Goal: Information Seeking & Learning: Learn about a topic

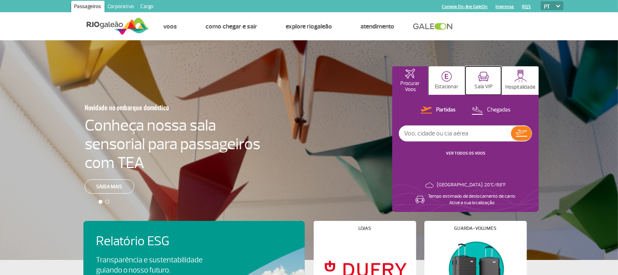
click at [488, 78] on img at bounding box center [483, 77] width 11 height 10
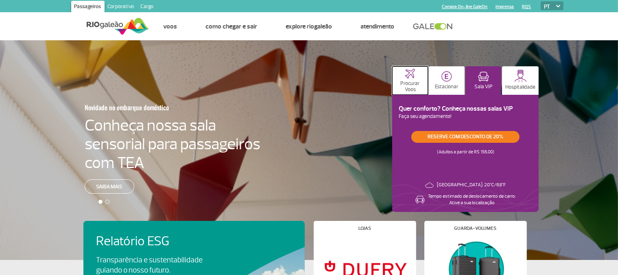
click at [406, 85] on p "Procurar Voos" at bounding box center [410, 87] width 28 height 12
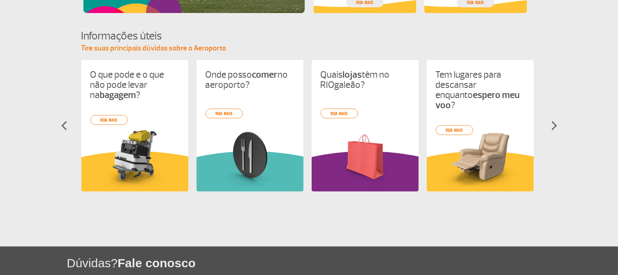
scroll to position [246, 0]
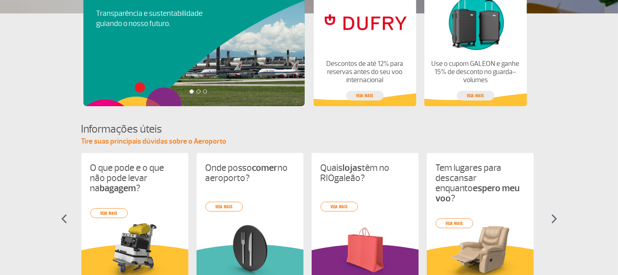
click at [552, 219] on img at bounding box center [554, 219] width 6 height 10
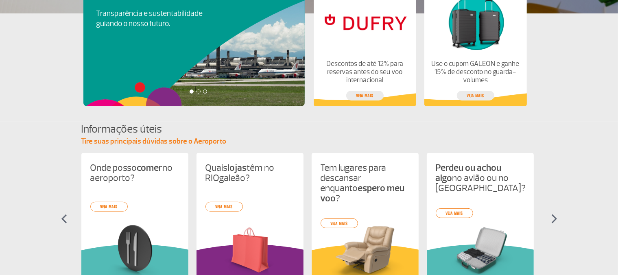
click at [552, 219] on img at bounding box center [554, 219] width 6 height 10
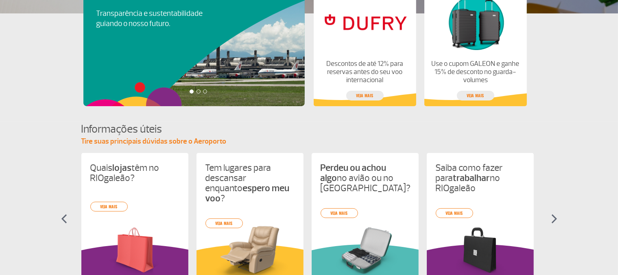
click at [554, 219] on img at bounding box center [554, 219] width 6 height 10
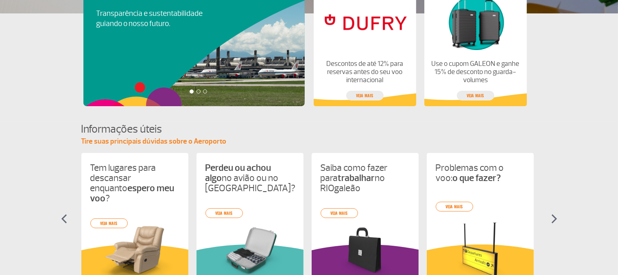
click at [556, 219] on img at bounding box center [554, 219] width 6 height 10
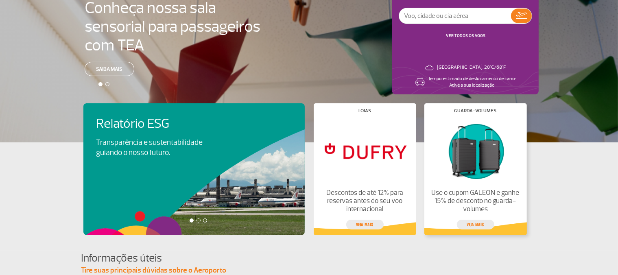
scroll to position [0, 0]
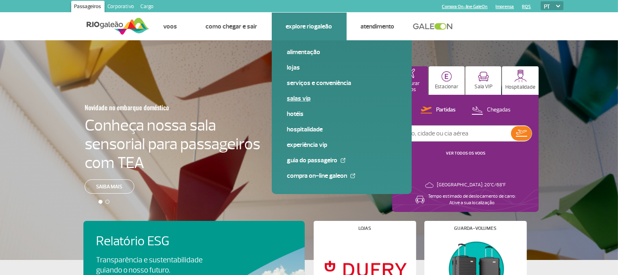
click at [303, 96] on link "Salas VIP" at bounding box center [341, 98] width 109 height 9
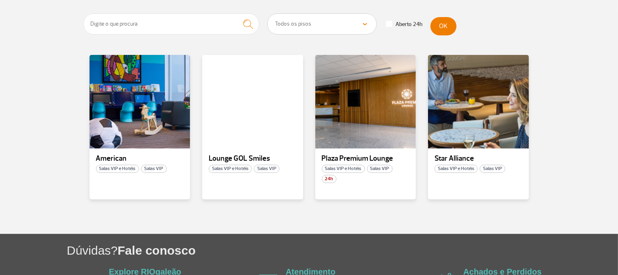
scroll to position [172, 0]
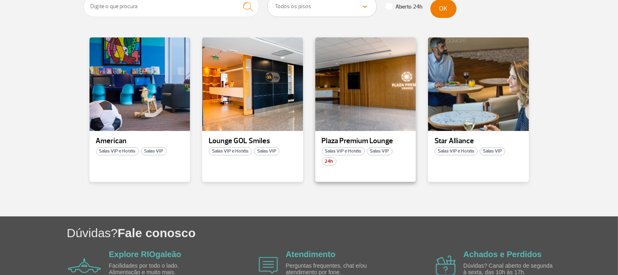
click at [377, 150] on span "Salas VIP" at bounding box center [380, 151] width 26 height 8
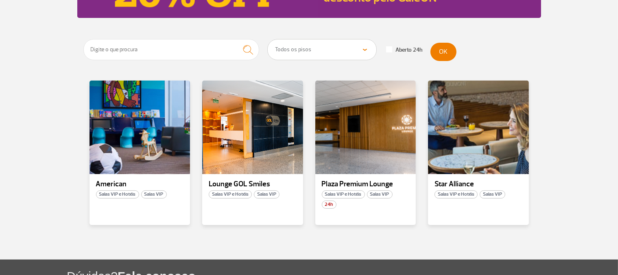
scroll to position [215, 0]
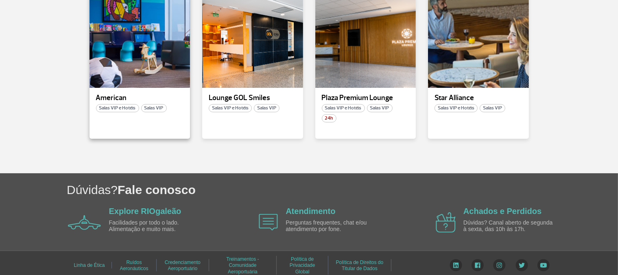
click at [152, 110] on span "Salas VIP" at bounding box center [154, 108] width 26 height 8
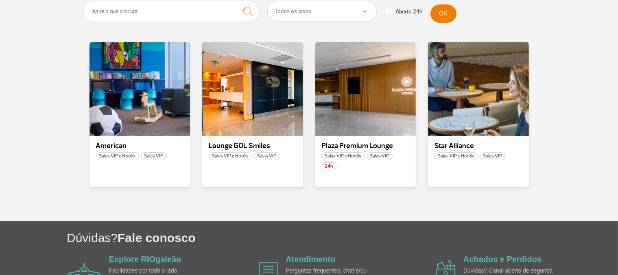
scroll to position [172, 0]
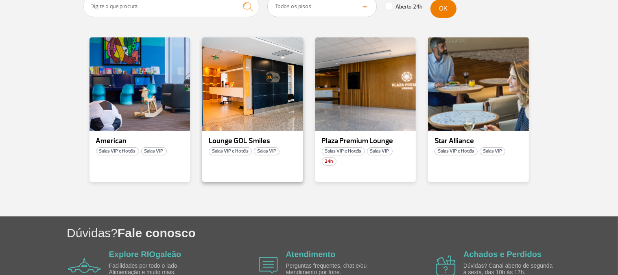
click at [268, 150] on span "Salas VIP" at bounding box center [267, 151] width 26 height 8
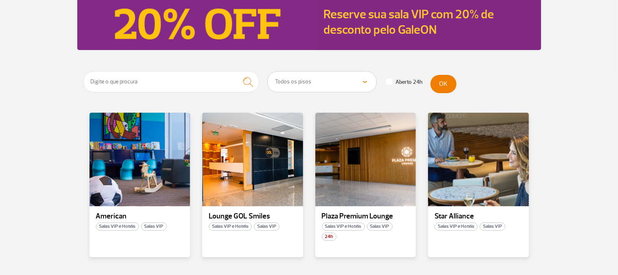
scroll to position [172, 0]
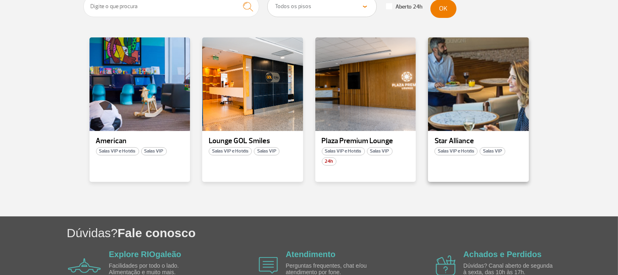
click at [494, 151] on span "Salas VIP" at bounding box center [492, 151] width 26 height 8
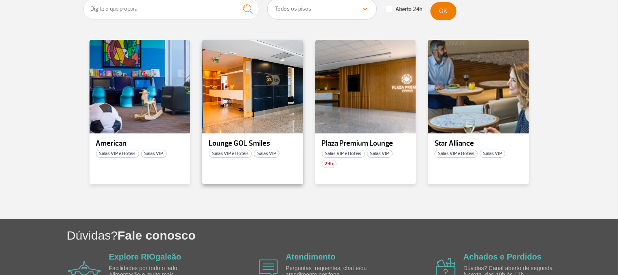
scroll to position [172, 0]
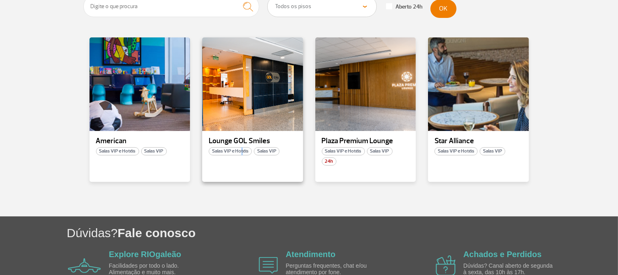
click at [244, 146] on div "Lounge GOL Smiles Salas VIP e Hotéis Salas VIP" at bounding box center [252, 109] width 101 height 144
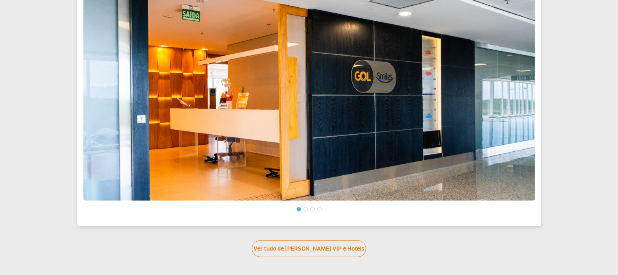
scroll to position [280, 0]
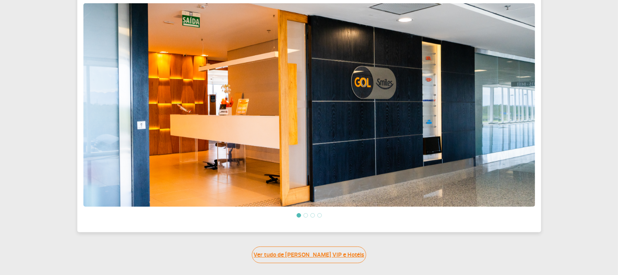
click at [349, 250] on link "Ver tudo de Salas VIP e Hotéis" at bounding box center [309, 254] width 114 height 17
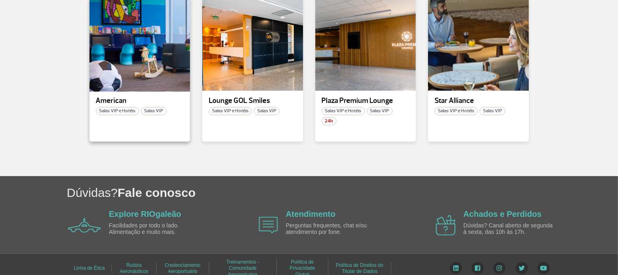
scroll to position [220, 0]
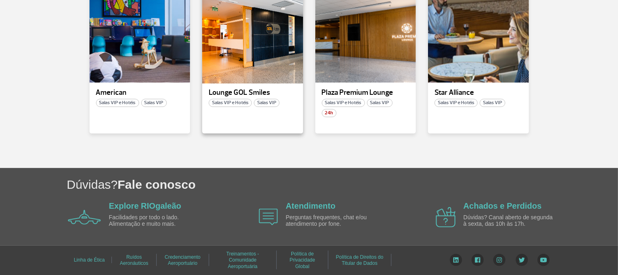
click at [253, 41] on div at bounding box center [252, 36] width 102 height 96
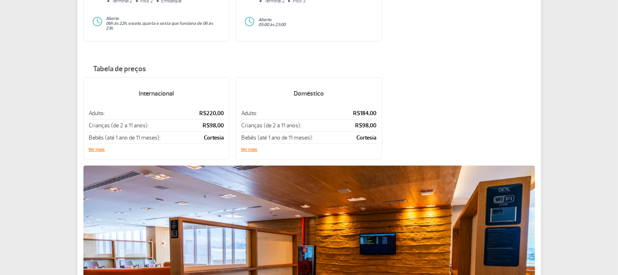
scroll to position [172, 0]
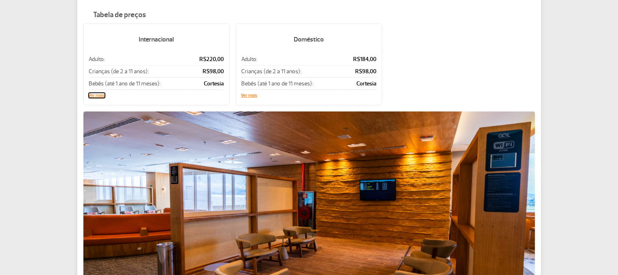
click at [92, 93] on button "Ver mais" at bounding box center [97, 95] width 16 height 5
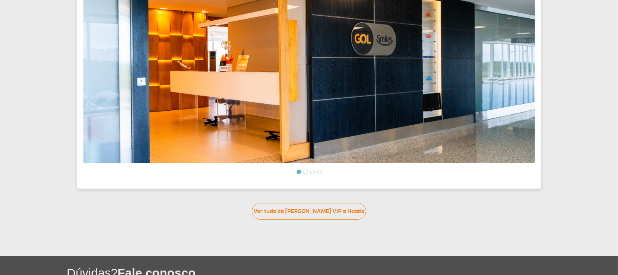
scroll to position [343, 0]
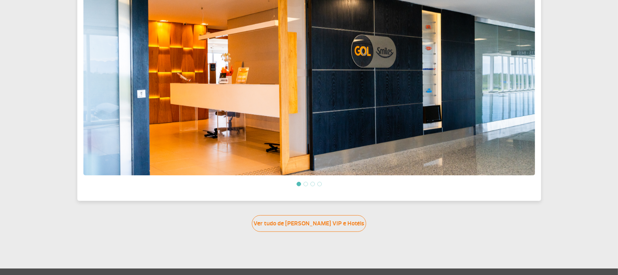
click at [144, 91] on img at bounding box center [308, 73] width 451 height 203
click at [142, 91] on img at bounding box center [308, 73] width 451 height 203
click at [305, 182] on li at bounding box center [305, 184] width 4 height 4
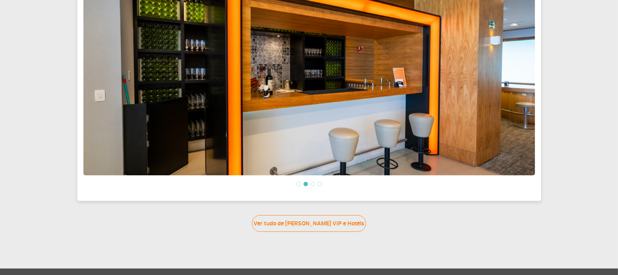
click at [314, 175] on div "Previous Next" at bounding box center [308, 73] width 451 height 203
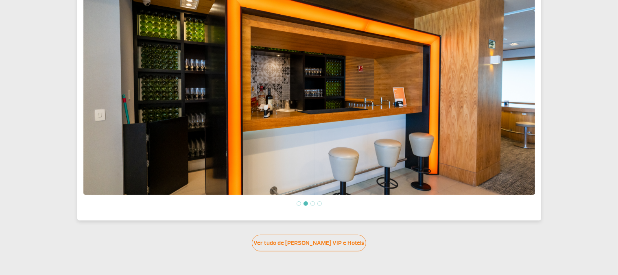
scroll to position [300, 0]
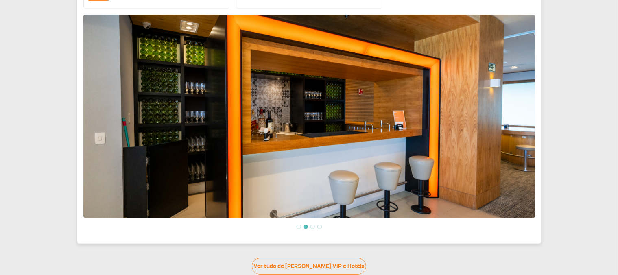
click at [314, 224] on li at bounding box center [312, 226] width 4 height 4
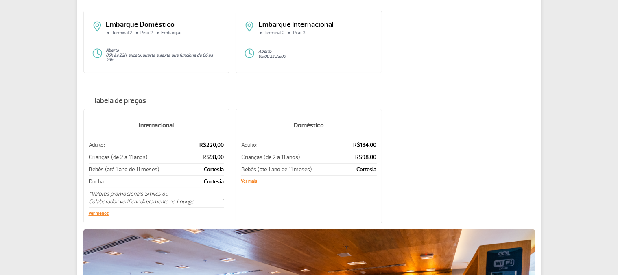
scroll to position [0, 0]
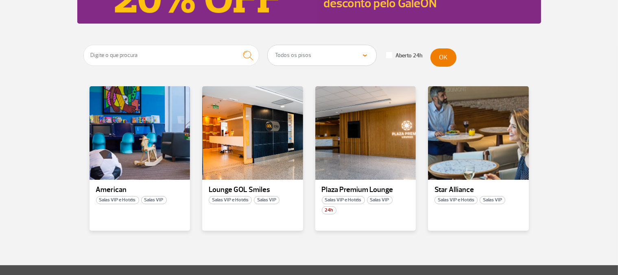
scroll to position [128, 0]
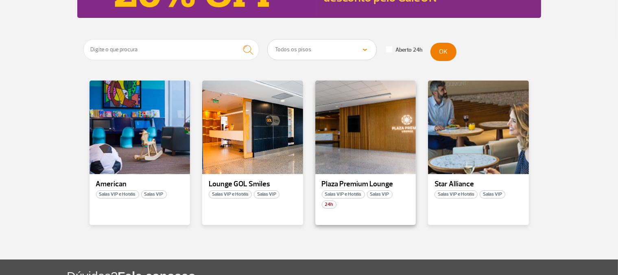
click at [376, 194] on span "Salas VIP" at bounding box center [380, 194] width 26 height 8
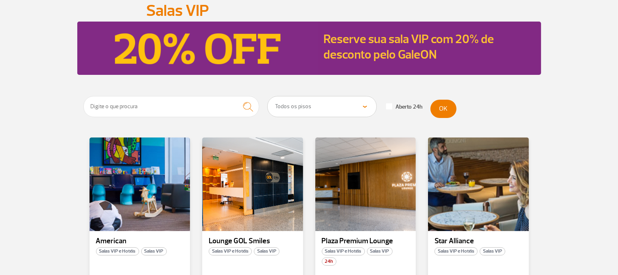
scroll to position [128, 0]
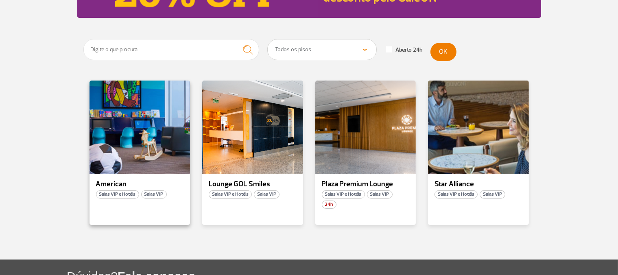
click at [157, 193] on span "Salas VIP" at bounding box center [154, 194] width 26 height 8
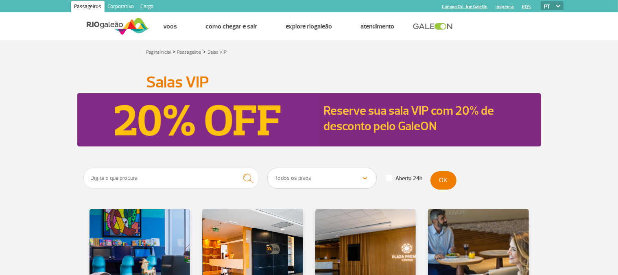
scroll to position [128, 0]
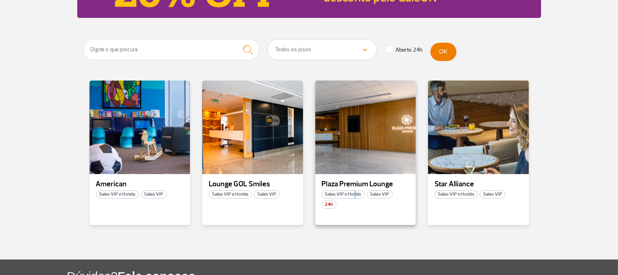
click at [355, 193] on span "Salas VIP e Hotéis" at bounding box center [343, 194] width 43 height 8
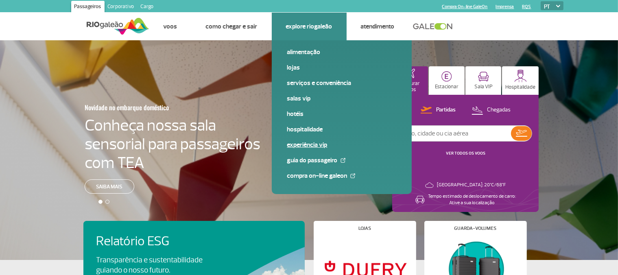
click at [320, 146] on link "Experiência VIP" at bounding box center [341, 144] width 109 height 9
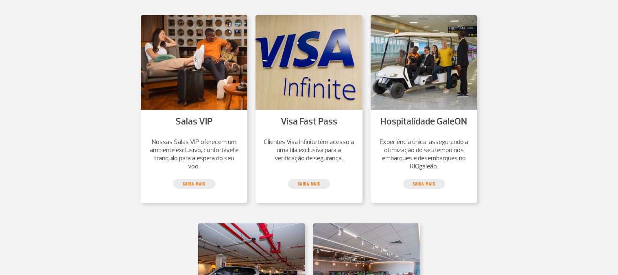
scroll to position [215, 0]
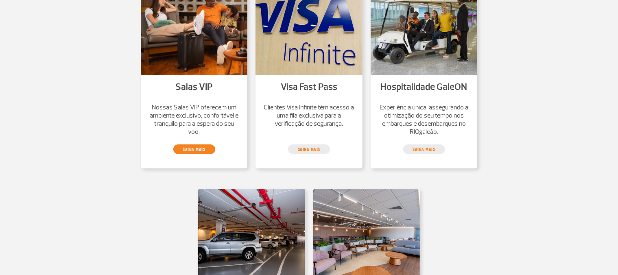
click at [192, 146] on link "saiba mais" at bounding box center [194, 149] width 42 height 10
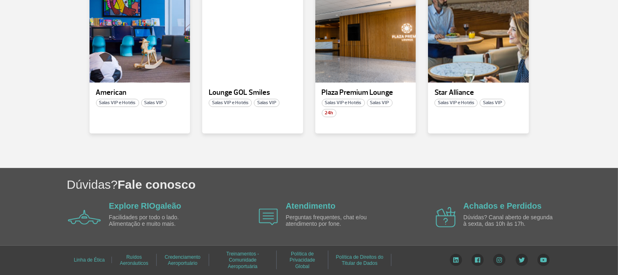
scroll to position [48, 0]
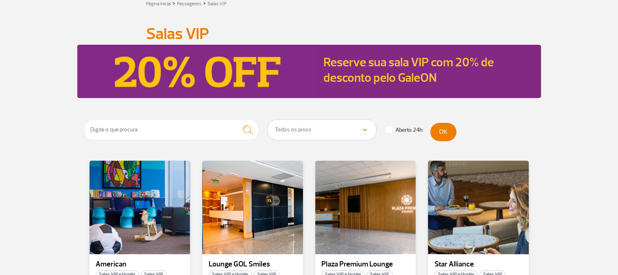
scroll to position [215, 0]
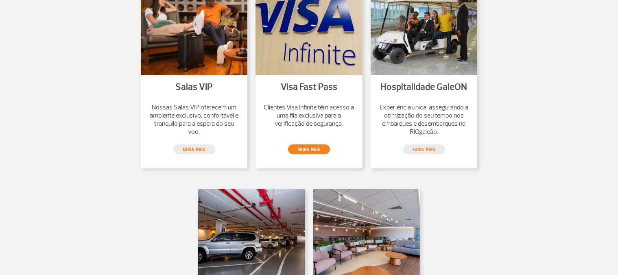
click at [314, 149] on link "saiba mais" at bounding box center [309, 149] width 42 height 10
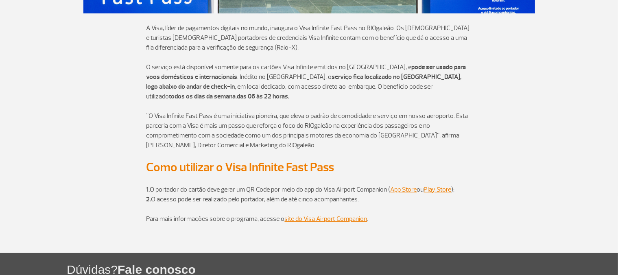
scroll to position [229, 0]
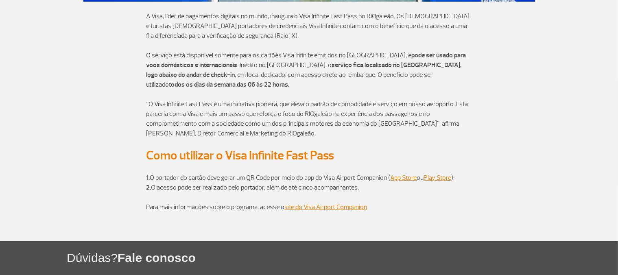
click at [346, 80] on p "O serviço está disponível somente para os cartões Visa Infinite emitidos no Bra…" at bounding box center [308, 74] width 325 height 49
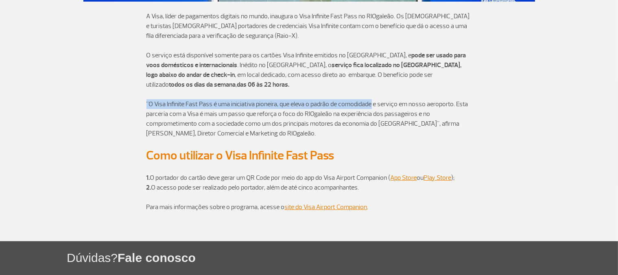
drag, startPoint x: 362, startPoint y: 89, endPoint x: 372, endPoint y: 94, distance: 10.7
click at [372, 94] on div "A Visa, líder de pagamentos digitais no mundo, inaugura o Visa Infinite Fast Pa…" at bounding box center [308, 75] width 325 height 146
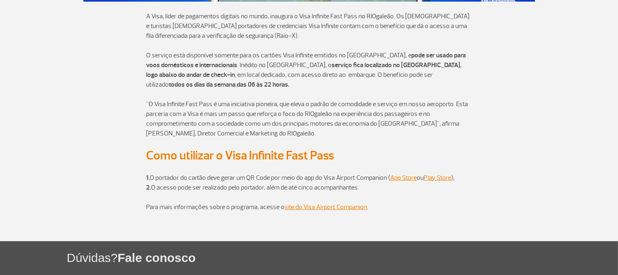
click at [425, 148] on h2 "Como utilizar o Visa Infinite Fast Pass" at bounding box center [308, 155] width 325 height 15
click at [73, 108] on section "A Visa, líder de pagamentos digitais no mundo, inaugura o Visa Infinite Fast Pa…" at bounding box center [309, 75] width 618 height 146
click at [72, 107] on section "A Visa, líder de pagamentos digitais no mundo, inaugura o Visa Infinite Fast Pa…" at bounding box center [309, 75] width 618 height 146
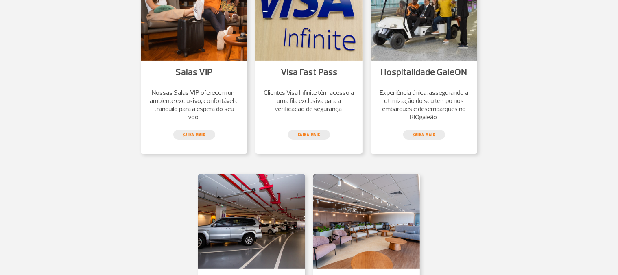
scroll to position [215, 0]
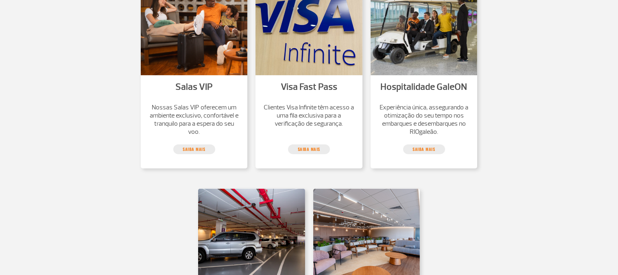
scroll to position [229, 0]
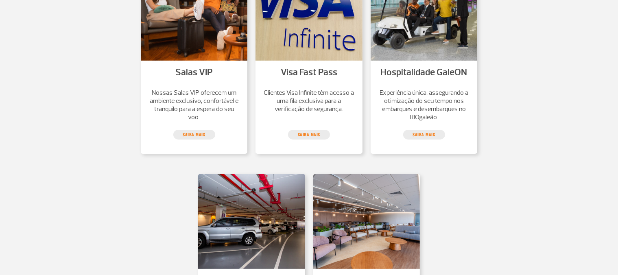
scroll to position [215, 0]
